Goal: Find contact information: Find contact information

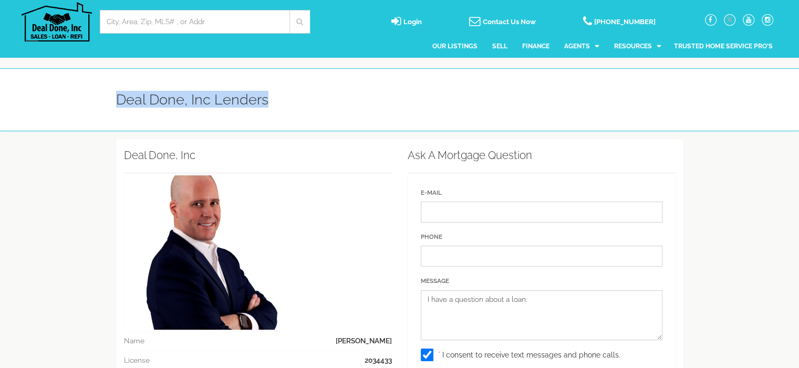
drag, startPoint x: 118, startPoint y: 99, endPoint x: 266, endPoint y: 96, distance: 148.2
click at [266, 96] on h1 "Deal Done, Inc Lenders" at bounding box center [192, 100] width 152 height 16
copy h1 "Deal Done, Inc Lenders"
click at [53, 23] on img at bounding box center [57, 21] width 70 height 39
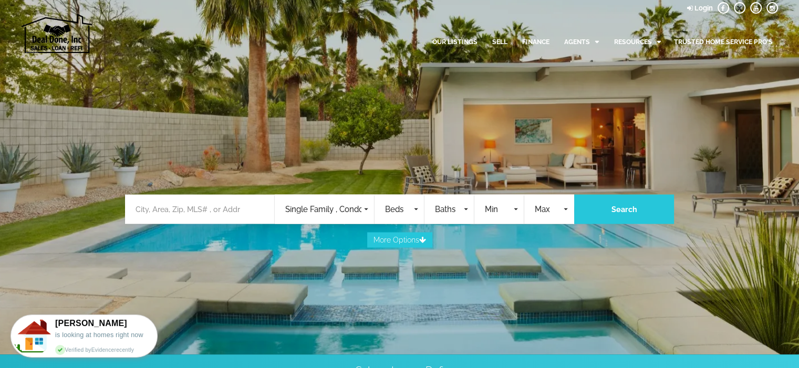
click at [640, 51] on ul "Our Resources Contact" at bounding box center [610, 73] width 121 height 45
click at [561, 88] on link "Contact" at bounding box center [610, 85] width 121 height 22
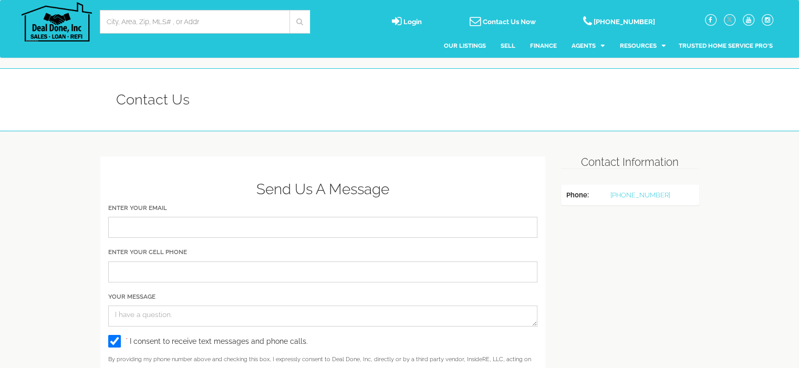
click at [534, 65] on link "Agent [PERSON_NAME]" at bounding box center [553, 67] width 121 height 22
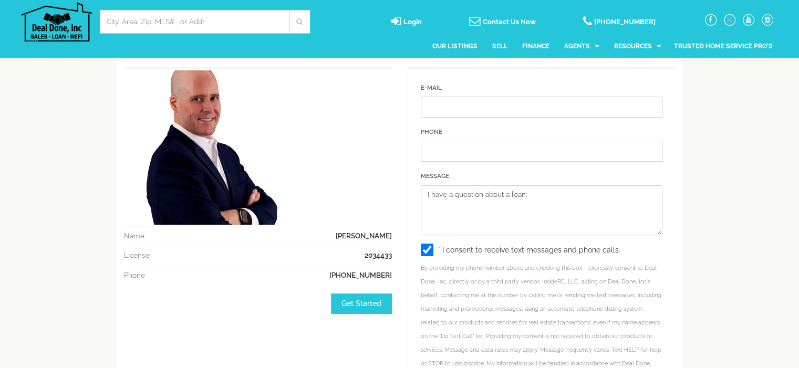
click at [373, 256] on span "2034433" at bounding box center [378, 255] width 27 height 11
